Goal: Navigation & Orientation: Find specific page/section

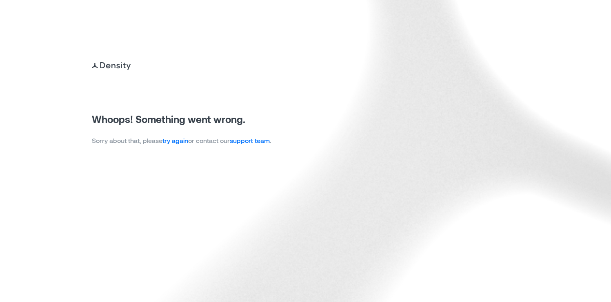
click at [183, 139] on link "try again" at bounding box center [175, 140] width 26 height 8
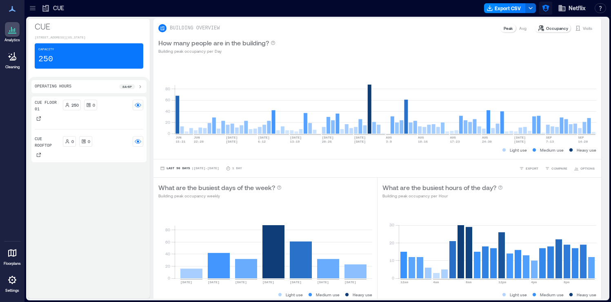
click at [546, 9] on icon "button" at bounding box center [545, 8] width 8 height 8
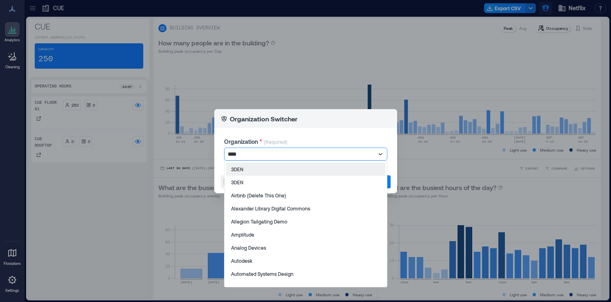
type input "*****"
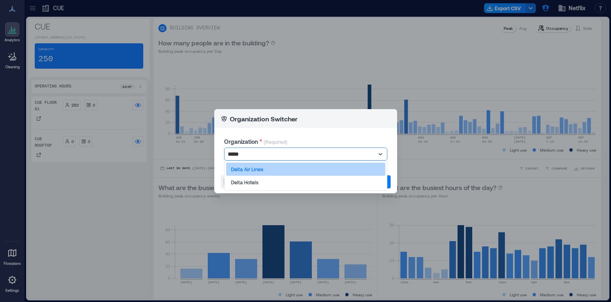
click at [318, 166] on div "Delta Air Lines" at bounding box center [305, 168] width 159 height 13
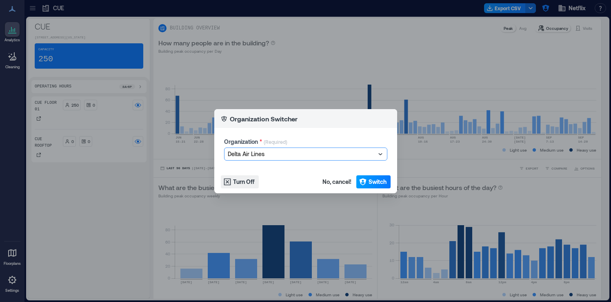
click at [373, 182] on span "Switch" at bounding box center [377, 181] width 18 height 8
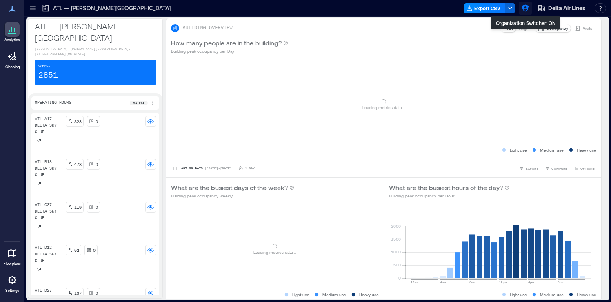
click at [526, 11] on icon "button" at bounding box center [525, 8] width 8 height 8
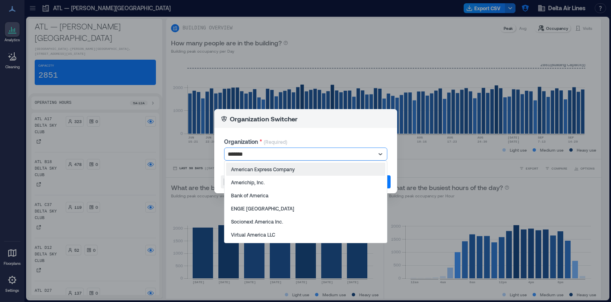
type input "********"
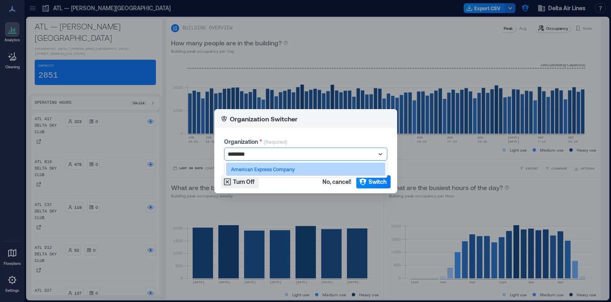
click at [311, 168] on div "American Express Company" at bounding box center [305, 168] width 159 height 13
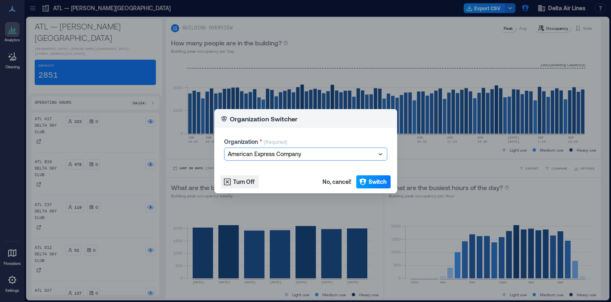
click at [376, 184] on span "Switch" at bounding box center [377, 181] width 18 height 8
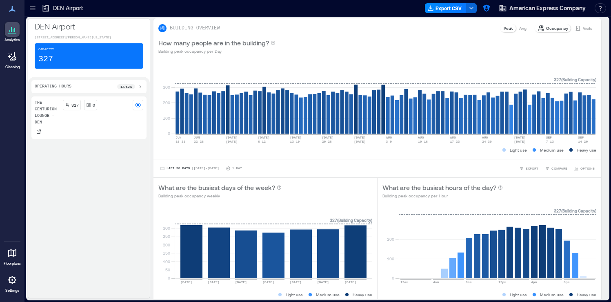
click at [31, 14] on div at bounding box center [32, 8] width 13 height 13
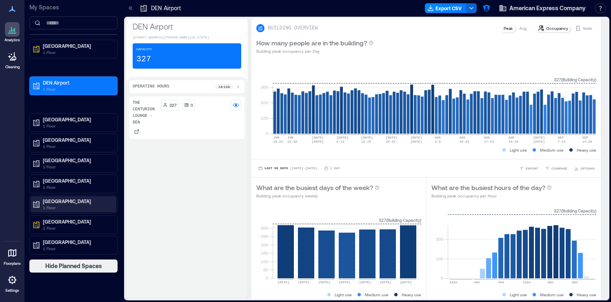
click at [94, 204] on p "1 Floor" at bounding box center [77, 207] width 69 height 7
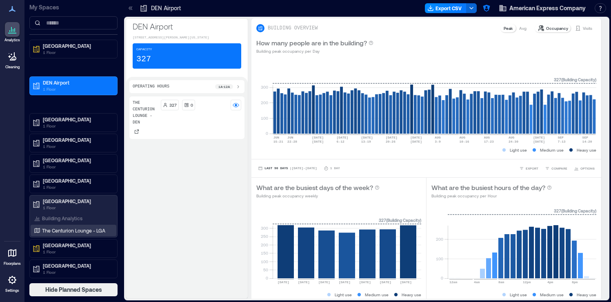
click at [92, 228] on p "The Centurion Lounge - LGA" at bounding box center [73, 230] width 63 height 7
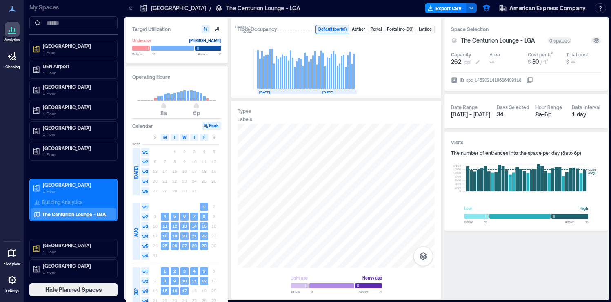
click at [479, 62] on icon at bounding box center [478, 61] width 7 height 7
type input "***"
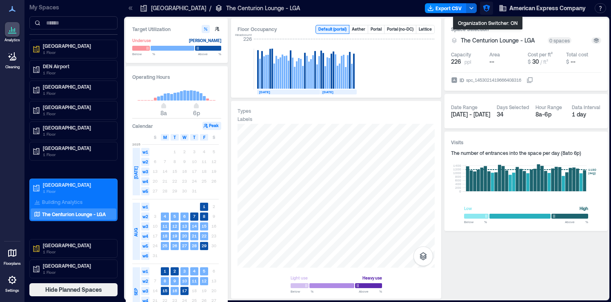
click at [489, 7] on icon "button" at bounding box center [486, 8] width 7 height 7
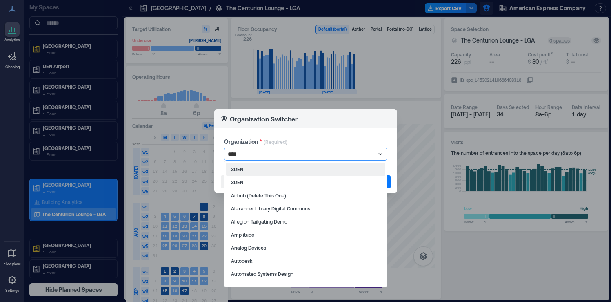
type input "*****"
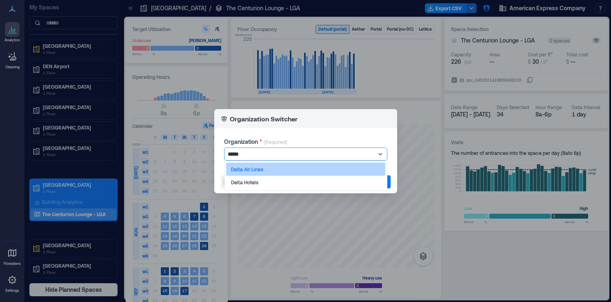
click at [299, 168] on div "Delta Air Lines" at bounding box center [305, 168] width 159 height 13
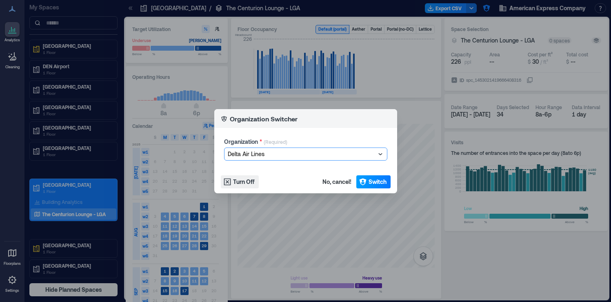
click at [372, 178] on span "Switch" at bounding box center [377, 181] width 18 height 8
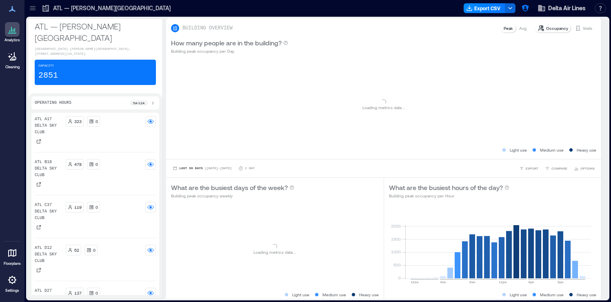
click at [18, 288] on p "Settings" at bounding box center [12, 290] width 14 height 5
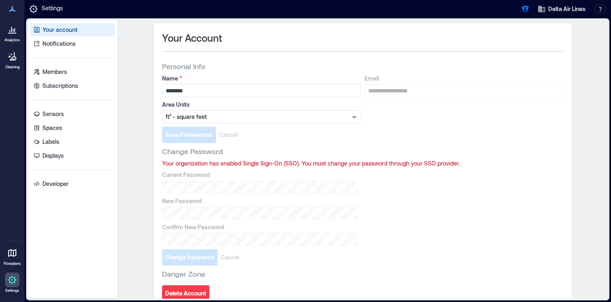
click at [12, 254] on icon at bounding box center [12, 253] width 10 height 10
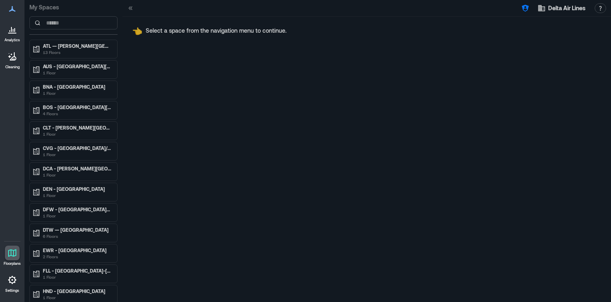
click at [13, 277] on icon at bounding box center [12, 280] width 10 height 10
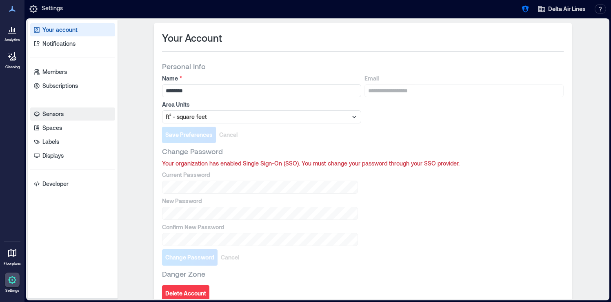
click at [56, 112] on p "Sensors" at bounding box center [52, 114] width 21 height 8
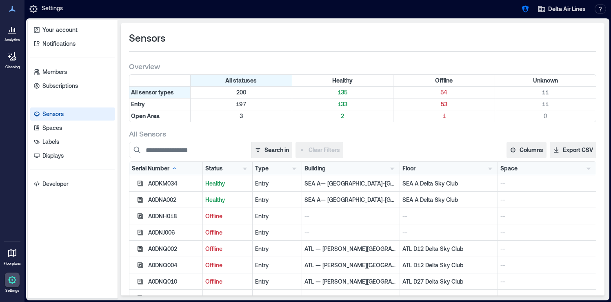
click at [16, 27] on icon at bounding box center [12, 29] width 10 height 10
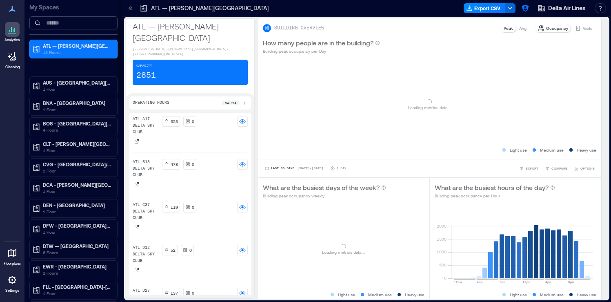
click at [89, 24] on input at bounding box center [73, 22] width 88 height 13
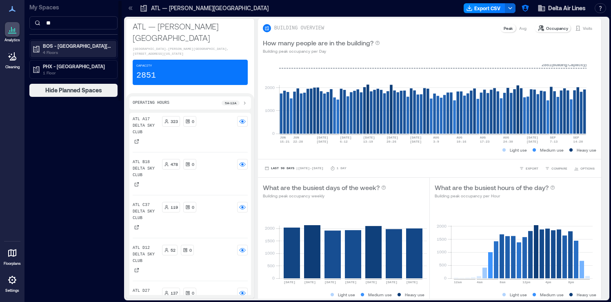
type input "**"
click at [88, 47] on p "BOS - Boston Logan International Airport" at bounding box center [77, 45] width 69 height 7
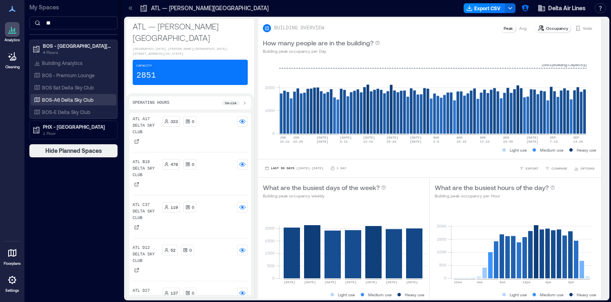
click at [90, 97] on p "BOS-A6 Delta Sky Club" at bounding box center [67, 99] width 51 height 7
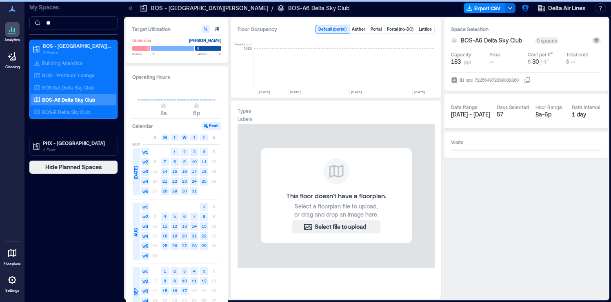
scroll to position [0, 4237]
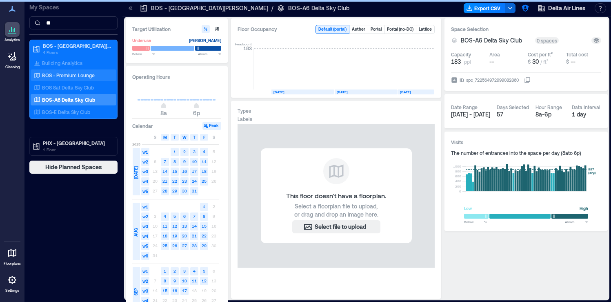
click at [81, 24] on input "**" at bounding box center [73, 22] width 88 height 13
click at [75, 20] on input "**" at bounding box center [73, 22] width 88 height 13
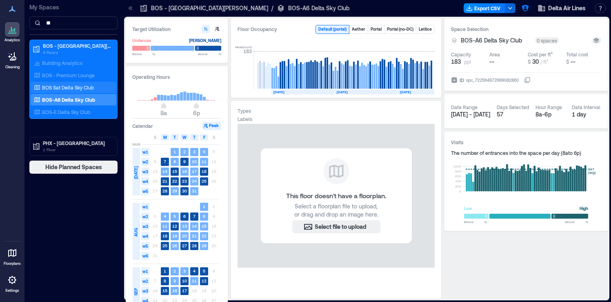
click at [82, 90] on p "BOS Sat Delta Sky Club" at bounding box center [68, 87] width 52 height 7
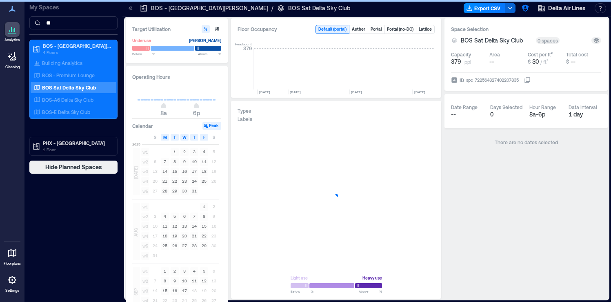
scroll to position [0, 4237]
click at [425, 255] on icon "button" at bounding box center [422, 256] width 7 height 8
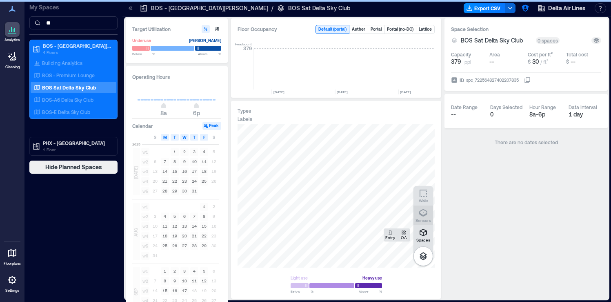
click at [423, 213] on icon "button" at bounding box center [423, 213] width 10 height 10
click at [15, 275] on icon at bounding box center [12, 280] width 10 height 10
click at [14, 255] on icon at bounding box center [12, 253] width 8 height 8
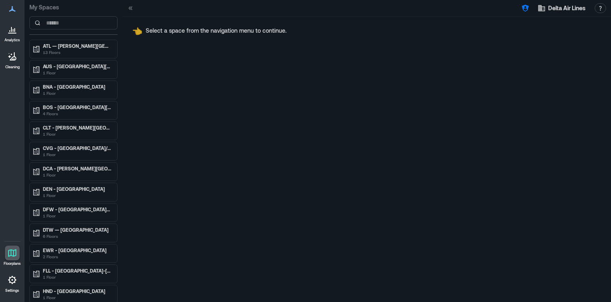
click at [16, 282] on icon at bounding box center [12, 280] width 10 height 10
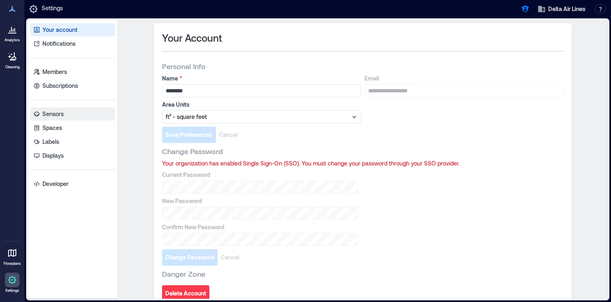
click at [63, 115] on p "Sensors" at bounding box center [52, 114] width 21 height 8
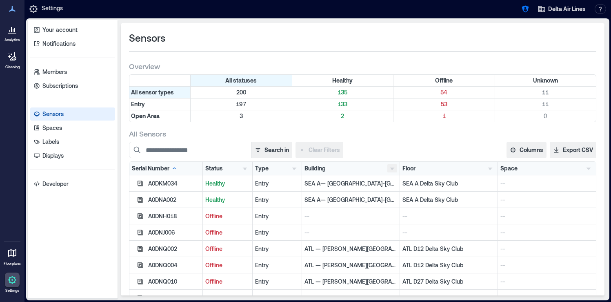
click at [394, 167] on button "button" at bounding box center [392, 168] width 10 height 8
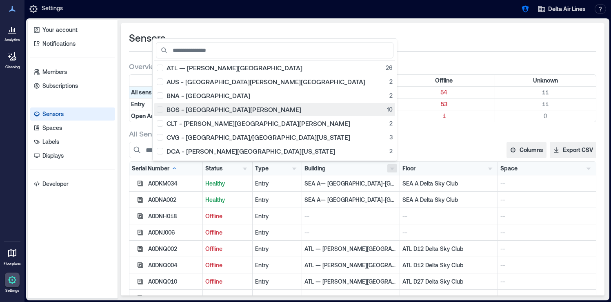
click at [175, 111] on div "BOS - Boston Logan International Airport 10" at bounding box center [275, 109] width 236 height 8
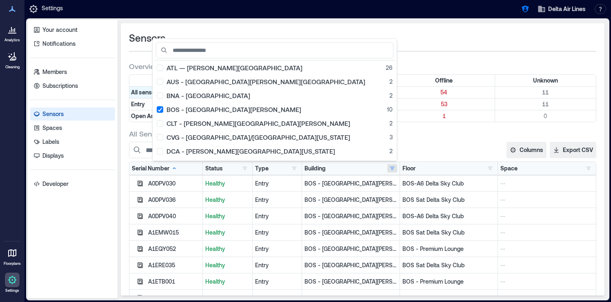
click at [439, 149] on div "Search in Clear Filters" at bounding box center [292, 150] width 326 height 16
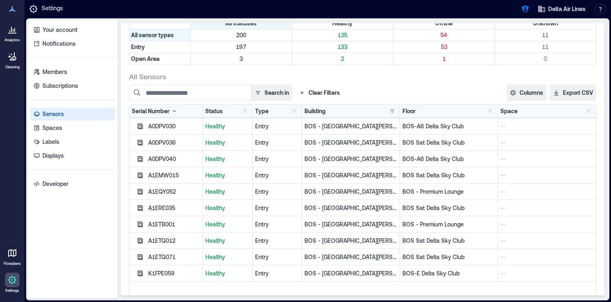
scroll to position [41, 0]
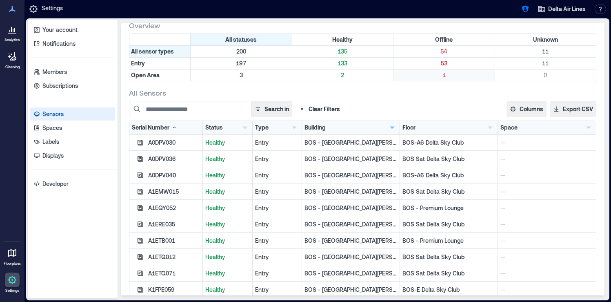
click at [442, 76] on p "1" at bounding box center [444, 75] width 98 height 8
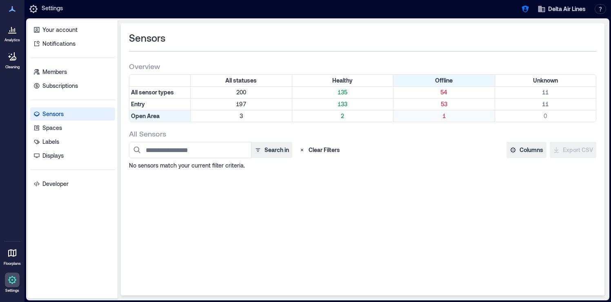
click at [448, 116] on p "1" at bounding box center [444, 116] width 98 height 8
click at [339, 118] on p "2" at bounding box center [343, 116] width 98 height 8
click at [176, 108] on div "Entry" at bounding box center [159, 103] width 61 height 11
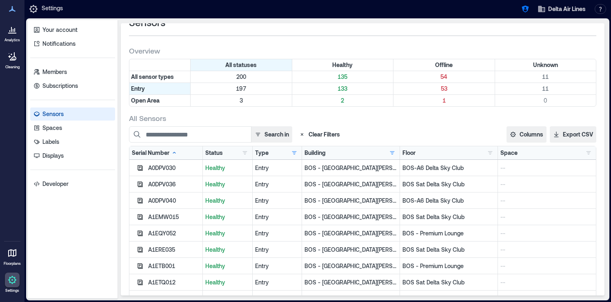
scroll to position [18, 0]
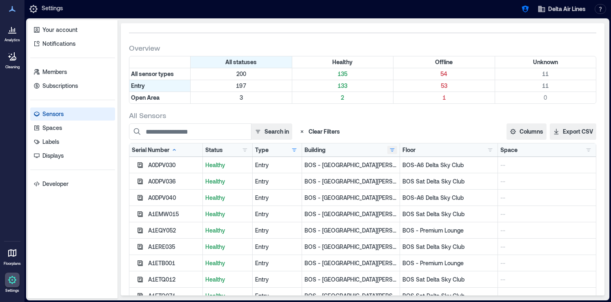
click at [392, 151] on button "button" at bounding box center [392, 150] width 10 height 8
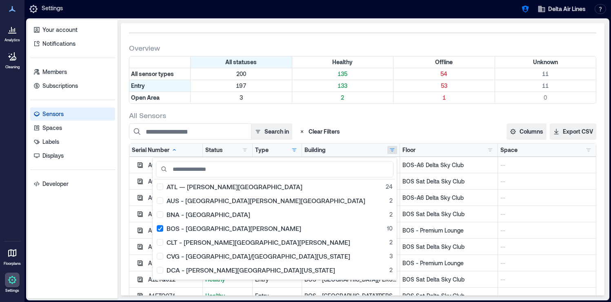
click at [403, 131] on div "Search in Clear Filters" at bounding box center [292, 131] width 326 height 16
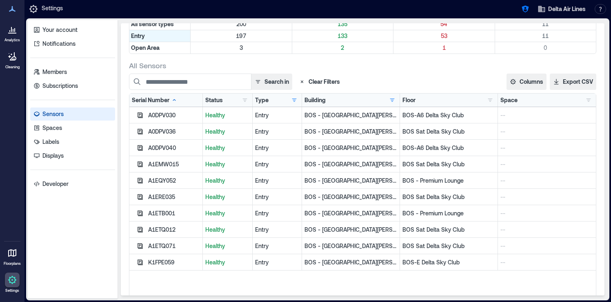
scroll to position [62, 0]
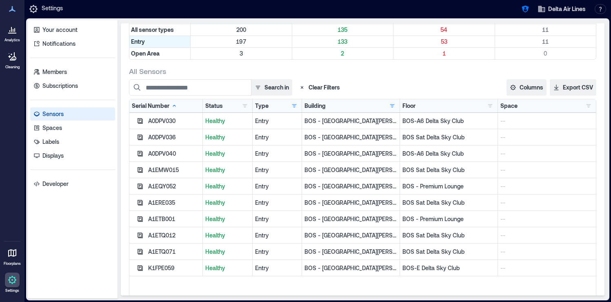
click at [11, 32] on icon at bounding box center [12, 29] width 10 height 10
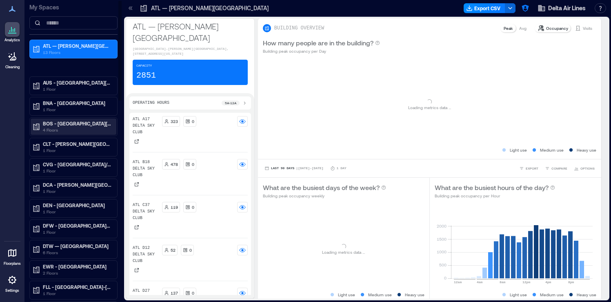
click at [84, 129] on p "4 Floors" at bounding box center [77, 129] width 69 height 7
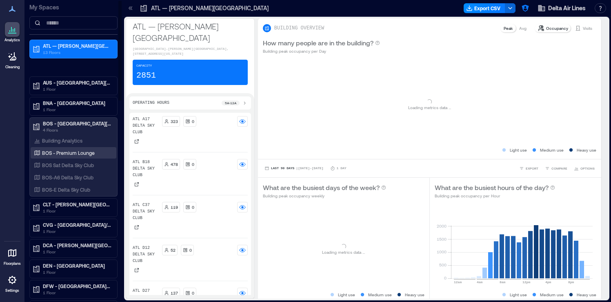
click at [83, 155] on p "BOS - Premium Lounge" at bounding box center [68, 152] width 53 height 7
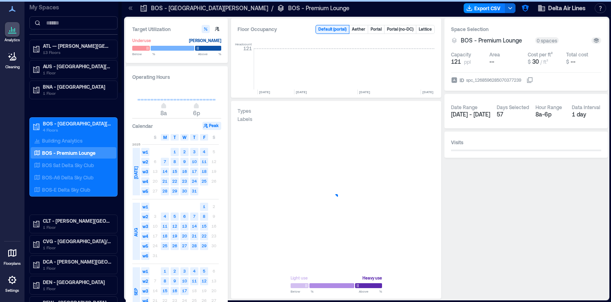
scroll to position [0, 455]
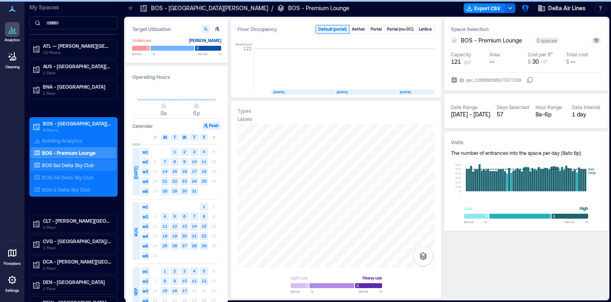
click at [84, 162] on p "BOS Sat Delta Sky Club" at bounding box center [68, 165] width 52 height 7
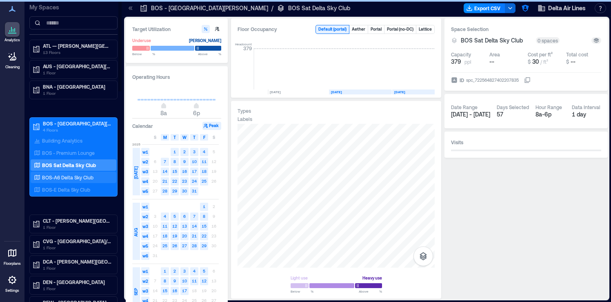
click at [82, 177] on p "BOS-A6 Delta Sky Club" at bounding box center [67, 177] width 51 height 7
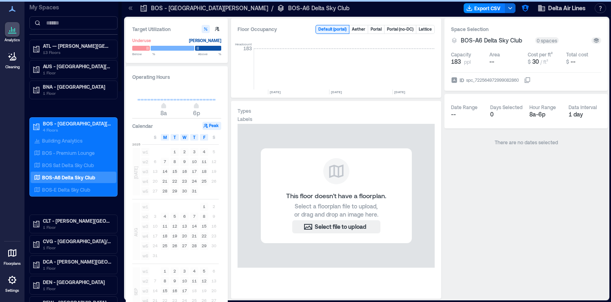
scroll to position [0, 4237]
click at [82, 185] on div "BOS-E Delta Sky Club" at bounding box center [71, 189] width 79 height 8
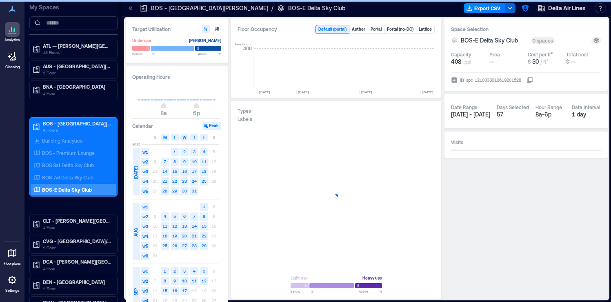
scroll to position [0, 1328]
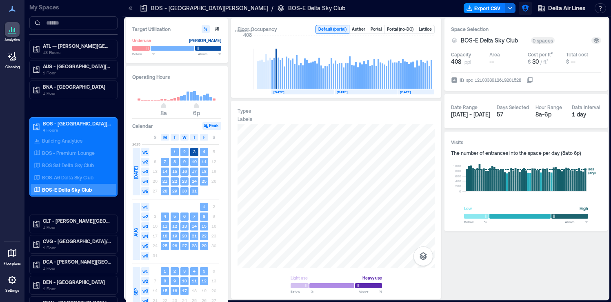
click at [525, 11] on icon "button" at bounding box center [524, 8] width 7 height 7
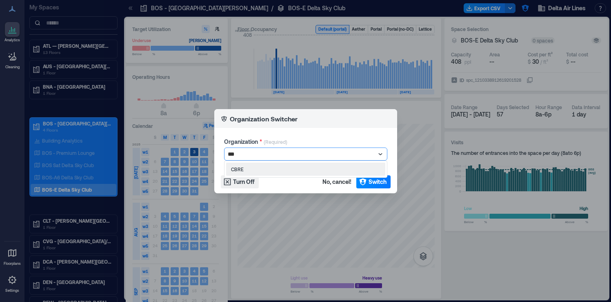
type input "****"
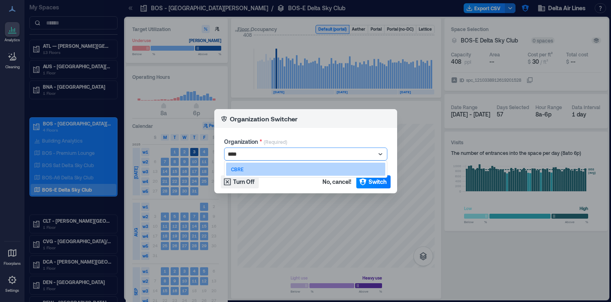
click at [308, 169] on div "CBRE" at bounding box center [305, 168] width 159 height 13
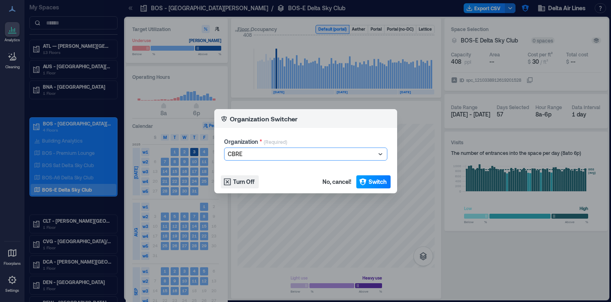
click at [367, 184] on button "Switch" at bounding box center [373, 181] width 34 height 13
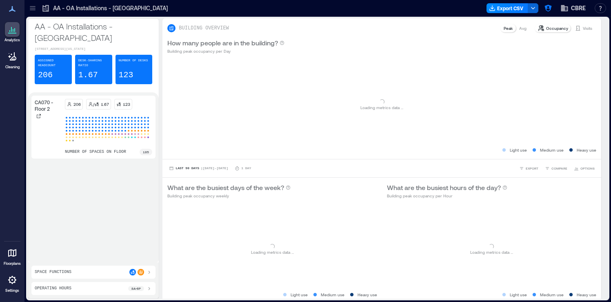
click at [35, 12] on icon at bounding box center [33, 8] width 8 height 8
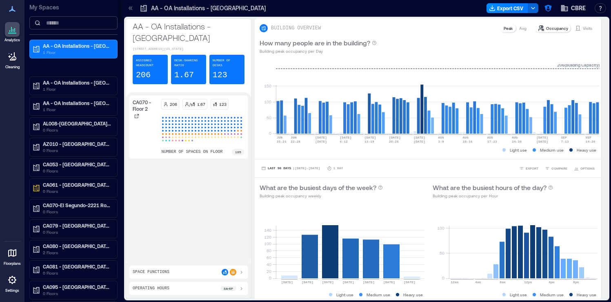
click at [93, 24] on input at bounding box center [73, 22] width 88 height 13
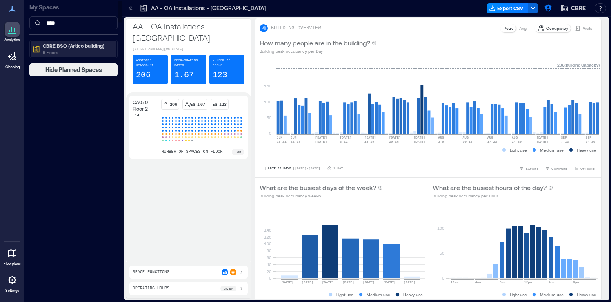
type input "****"
click at [94, 49] on p "6 Floors" at bounding box center [77, 52] width 69 height 7
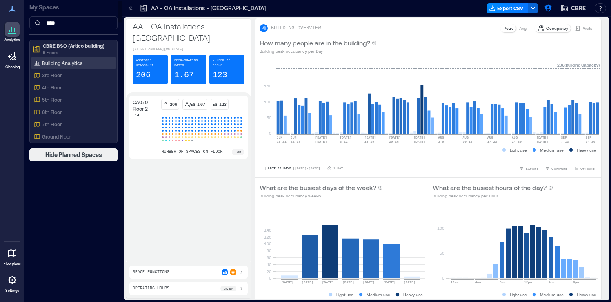
click at [88, 66] on div "Building Analytics" at bounding box center [74, 62] width 86 height 11
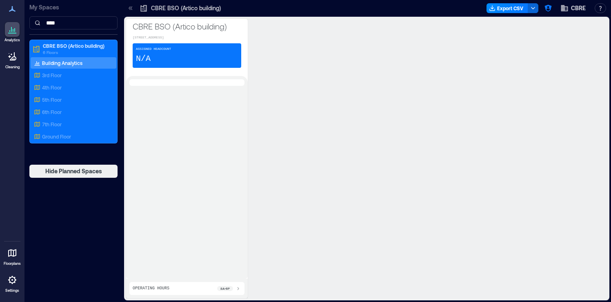
drag, startPoint x: 154, startPoint y: 44, endPoint x: 130, endPoint y: 36, distance: 25.3
click at [130, 36] on div "CBRE BSO (Artico building) Domaniewska 30, 02-669 Warsaw, Masovian Voivodeship,…" at bounding box center [187, 47] width 122 height 57
copy p "[STREET_ADDRESS]"
click at [201, 124] on div at bounding box center [186, 177] width 115 height 196
click at [130, 7] on icon at bounding box center [130, 8] width 2 height 4
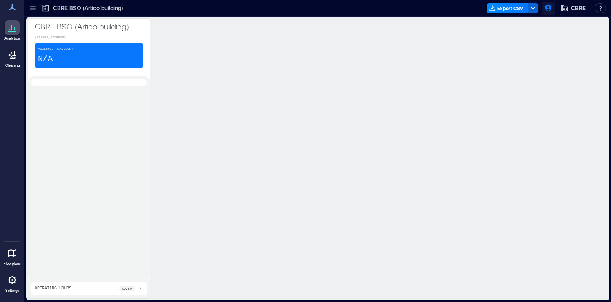
click at [550, 3] on button "button" at bounding box center [547, 8] width 13 height 13
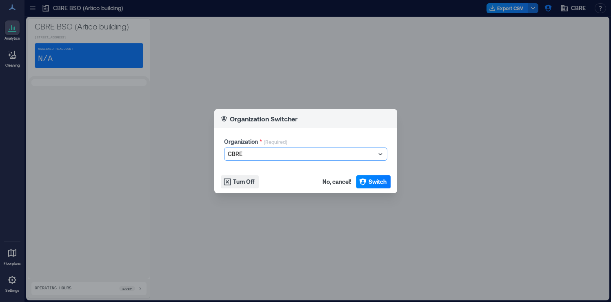
click at [383, 150] on icon at bounding box center [380, 154] width 8 height 8
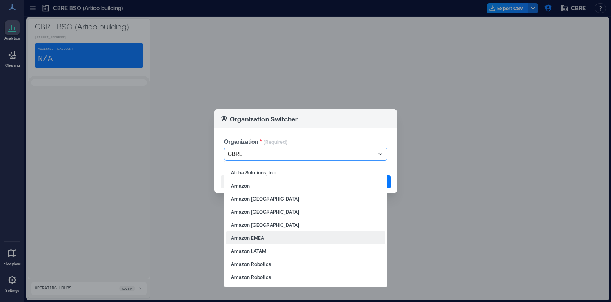
scroll to position [541, 0]
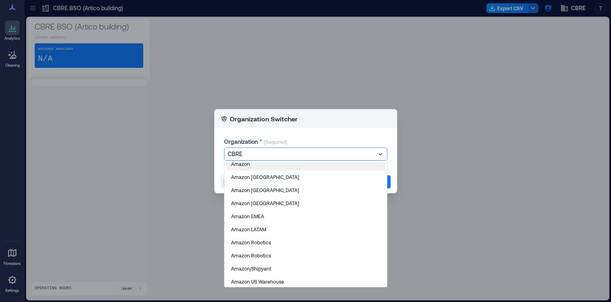
click at [298, 155] on div at bounding box center [302, 154] width 148 height 10
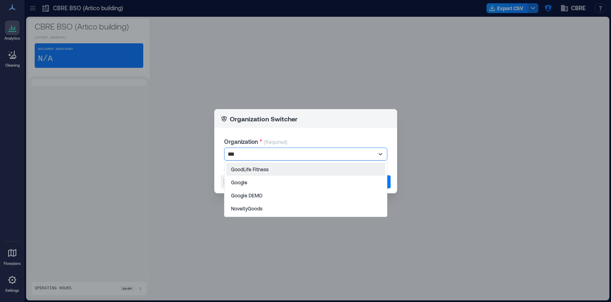
type input "***"
click at [237, 67] on div "Organization Switcher Organization * (Required) GoodLife Fitness, 1 of 4. 4 res…" at bounding box center [305, 151] width 611 height 302
